Goal: Check status

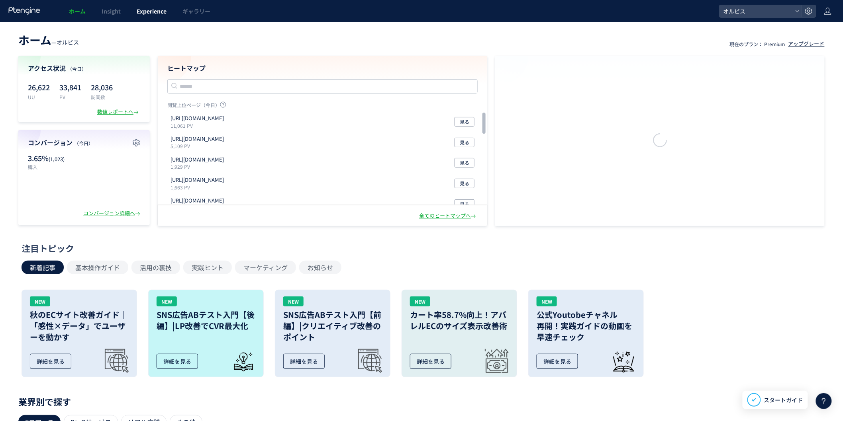
click at [146, 13] on span "Experience" at bounding box center [152, 11] width 30 height 8
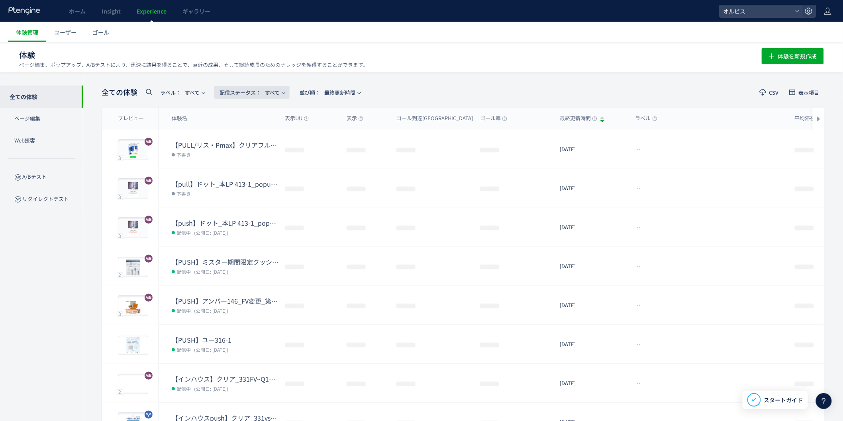
click at [259, 90] on span "配信ステータス​：" at bounding box center [239, 93] width 41 height 8
click at [252, 131] on li "配信中" at bounding box center [254, 129] width 33 height 14
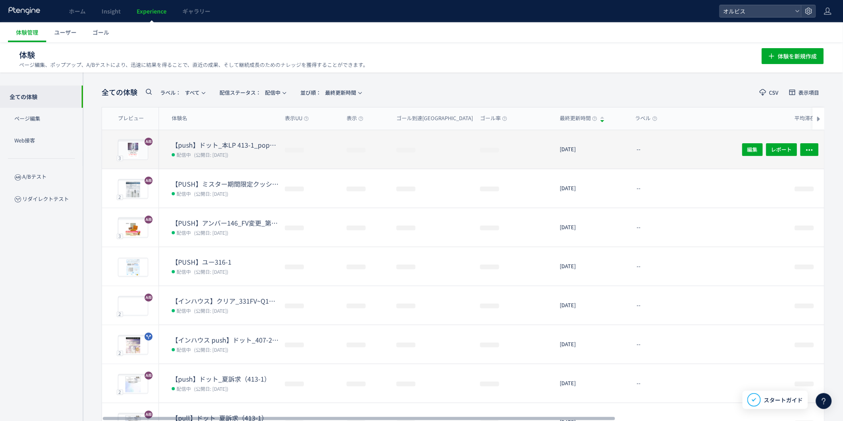
click at [213, 152] on span "(公開日: [DATE])" at bounding box center [211, 154] width 34 height 7
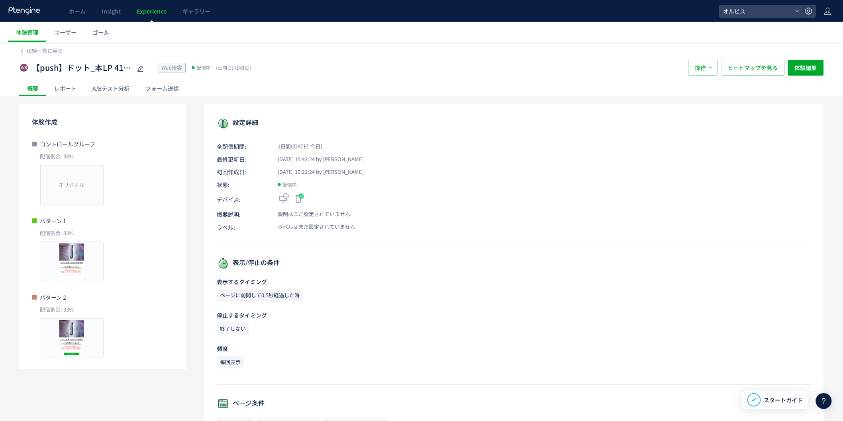
click at [112, 83] on div "A/Bテスト分析" at bounding box center [110, 88] width 53 height 16
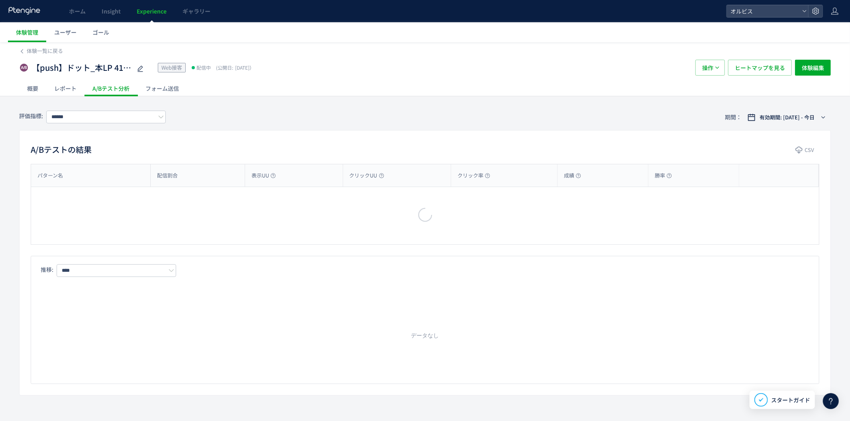
type input "**"
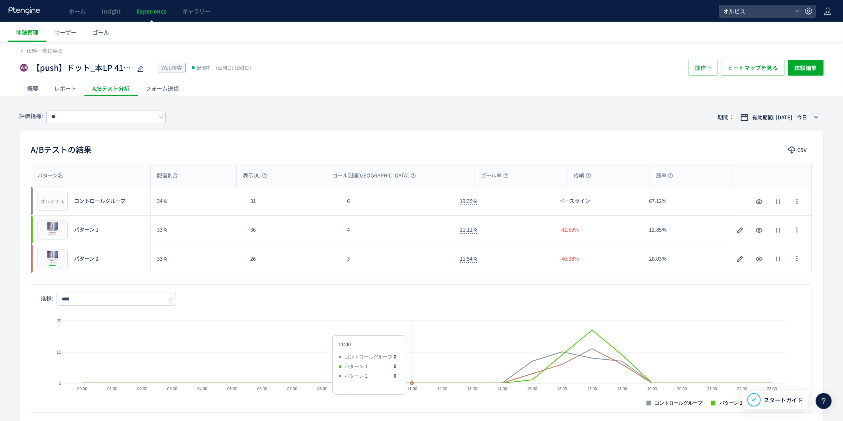
scroll to position [263, 0]
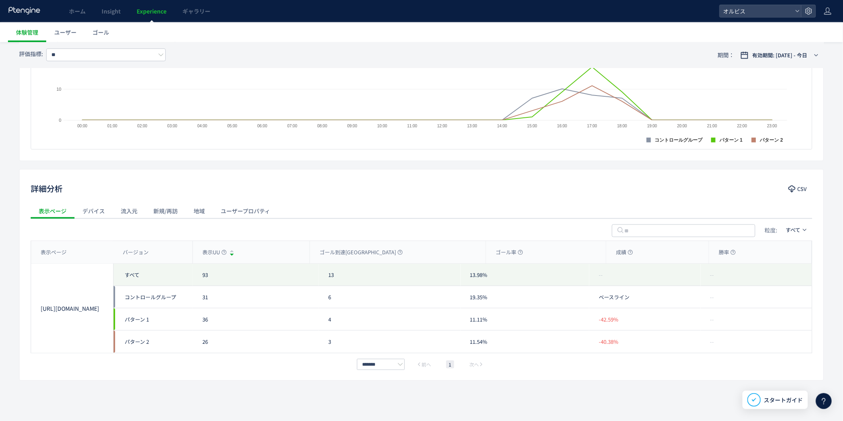
drag, startPoint x: 96, startPoint y: 209, endPoint x: 101, endPoint y: 209, distance: 4.4
click at [97, 209] on div "デバイス" at bounding box center [93, 211] width 38 height 16
drag, startPoint x: 132, startPoint y: 217, endPoint x: 125, endPoint y: 220, distance: 8.2
click at [131, 217] on div "流入元" at bounding box center [129, 211] width 33 height 16
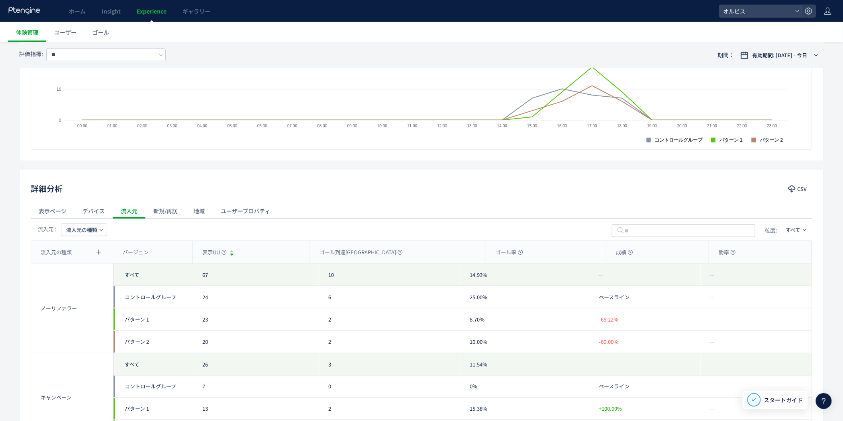
click at [100, 232] on icon "button" at bounding box center [101, 230] width 5 height 5
drag, startPoint x: 123, startPoint y: 228, endPoint x: 108, endPoint y: 231, distance: 14.6
click at [123, 228] on div "流入元 : 流入元の種類 粒度: すべて" at bounding box center [422, 230] width 782 height 22
click at [100, 230] on icon "button" at bounding box center [101, 230] width 5 height 5
click at [92, 289] on li "流入元" at bounding box center [84, 296] width 55 height 14
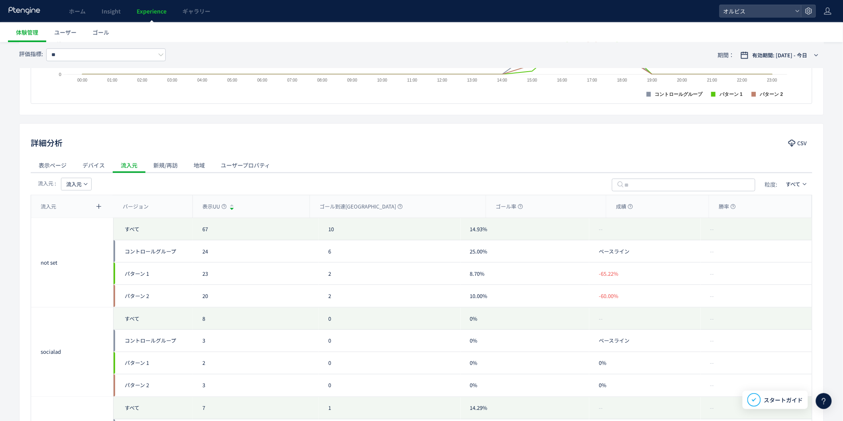
scroll to position [413, 0]
